Goal: Information Seeking & Learning: Understand process/instructions

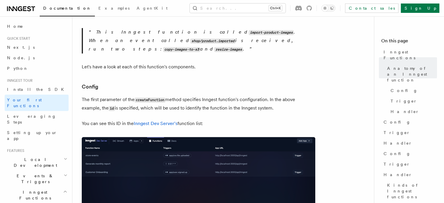
scroll to position [291, 0]
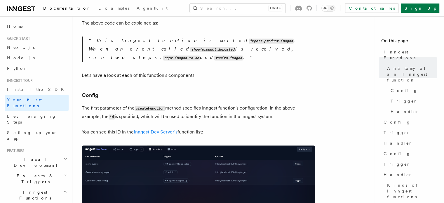
click at [168, 129] on link "Inngest Dev Server's" at bounding box center [156, 132] width 44 height 6
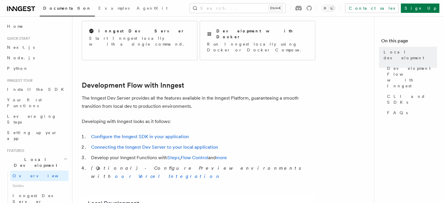
scroll to position [251, 0]
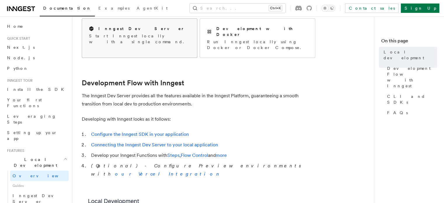
click at [131, 34] on p "Start Inngest locally with a single command." at bounding box center [139, 39] width 101 height 12
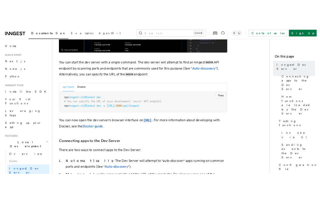
scroll to position [220, 0]
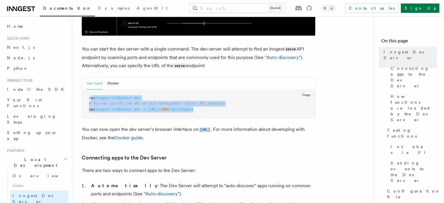
drag, startPoint x: 230, startPoint y: 109, endPoint x: 93, endPoint y: 98, distance: 137.7
click at [93, 98] on pre "npx inngest-cli@latest dev # You can specify the URL of your development `serve…" at bounding box center [198, 103] width 233 height 29
click at [164, 96] on pre "npx inngest-cli@latest dev # You can specify the URL of your development `serve…" at bounding box center [198, 103] width 233 height 29
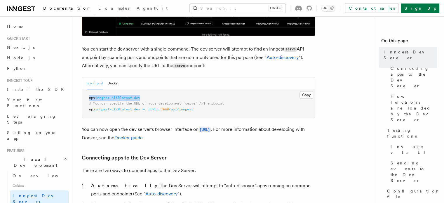
drag, startPoint x: 88, startPoint y: 96, endPoint x: 152, endPoint y: 91, distance: 63.6
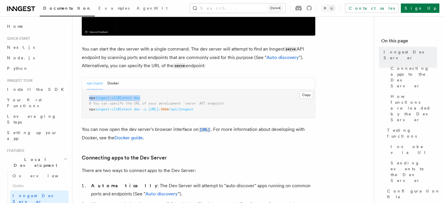
click at [152, 91] on pre "npx inngest-cli@latest dev # You can specify the URL of your development `serve…" at bounding box center [198, 103] width 233 height 29
copy span "npx inngest-cli@latest dev"
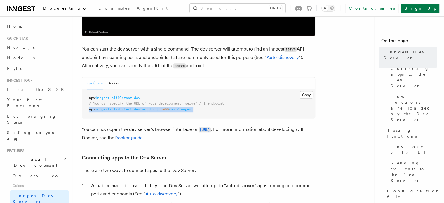
drag, startPoint x: 89, startPoint y: 109, endPoint x: 223, endPoint y: 112, distance: 134.1
click at [223, 112] on pre "npx inngest-cli@latest dev # You can specify the URL of your development `serve…" at bounding box center [198, 103] width 233 height 29
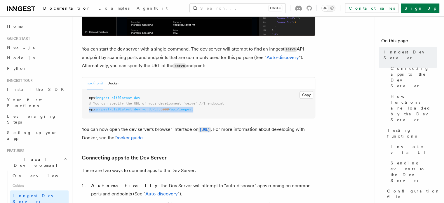
copy span "npx inngest-cli@latest dev -u http://localhost: 3000 /api/inngest"
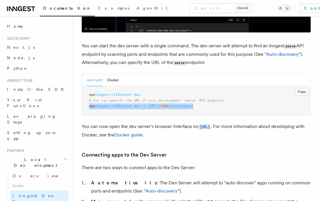
copy span "npx inngest-cli@latest dev -u http://localhost: 3000 /api/inngest"
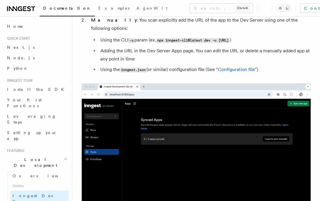
scroll to position [403, 0]
